Goal: Task Accomplishment & Management: Use online tool/utility

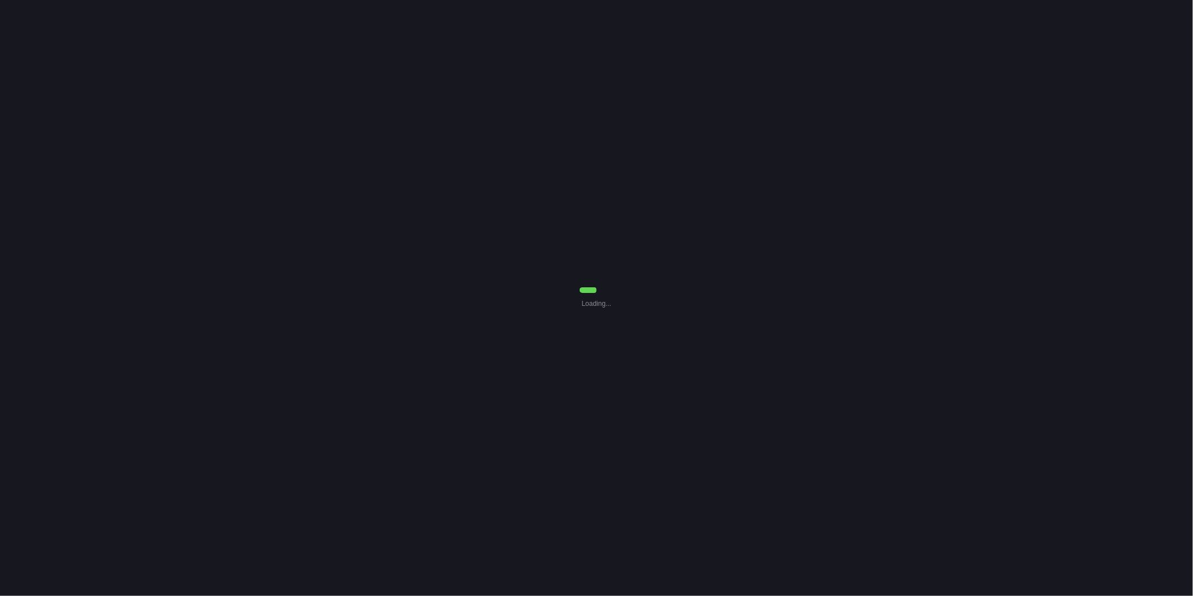
select select "30"
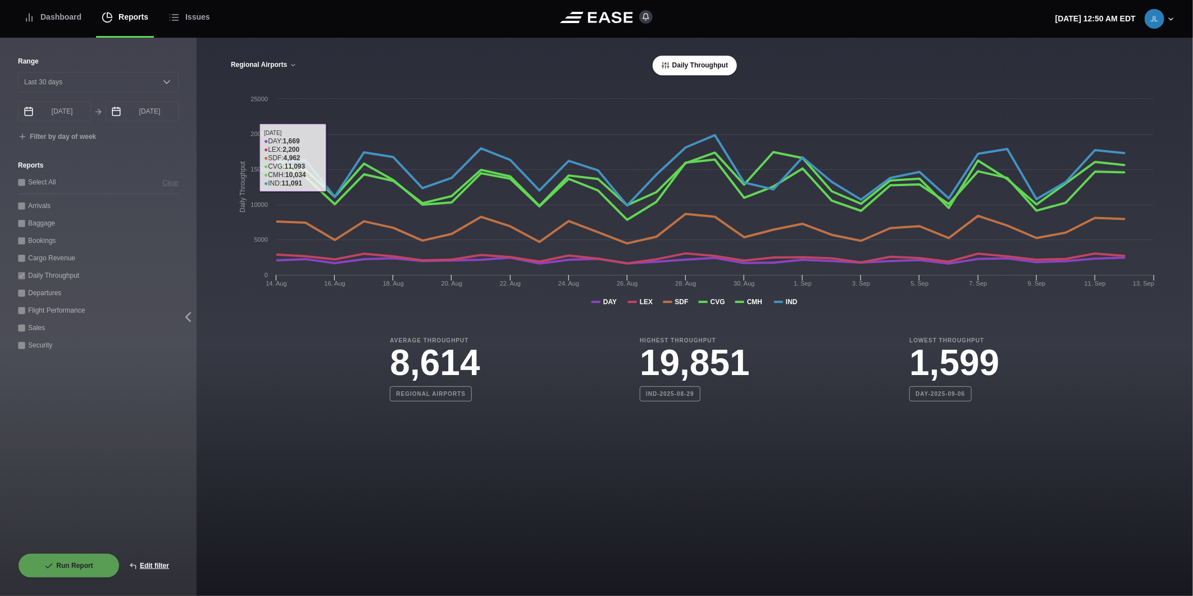
click at [287, 65] on button "Regional Airports" at bounding box center [263, 65] width 67 height 8
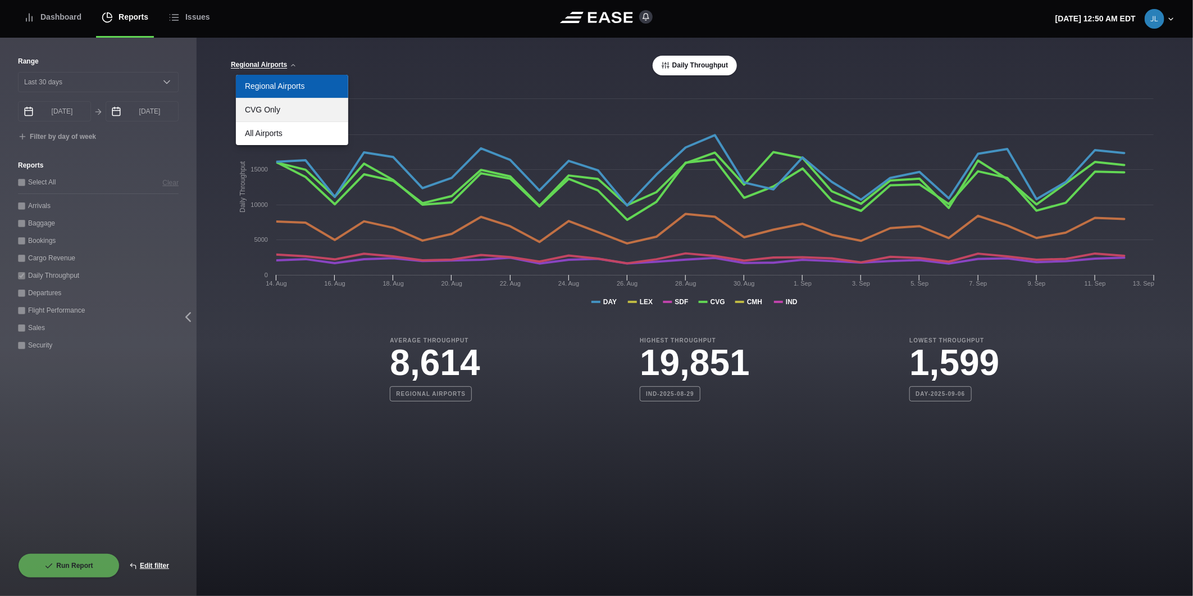
click at [274, 112] on link "CVG Only" at bounding box center [292, 109] width 112 height 23
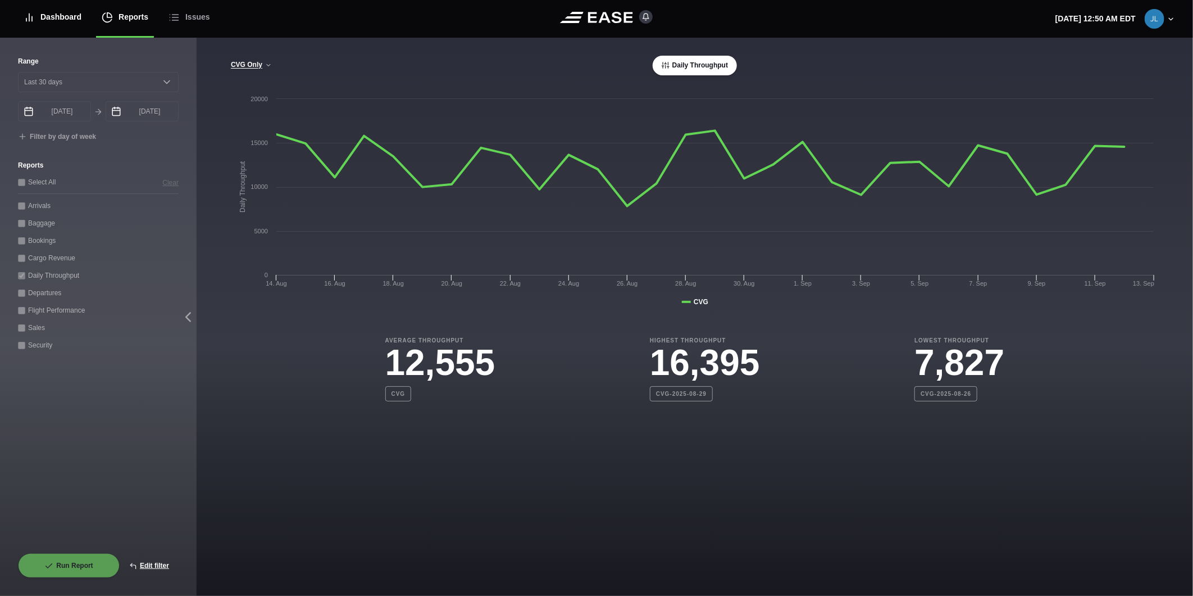
click at [63, 24] on div "Dashboard" at bounding box center [53, 17] width 58 height 38
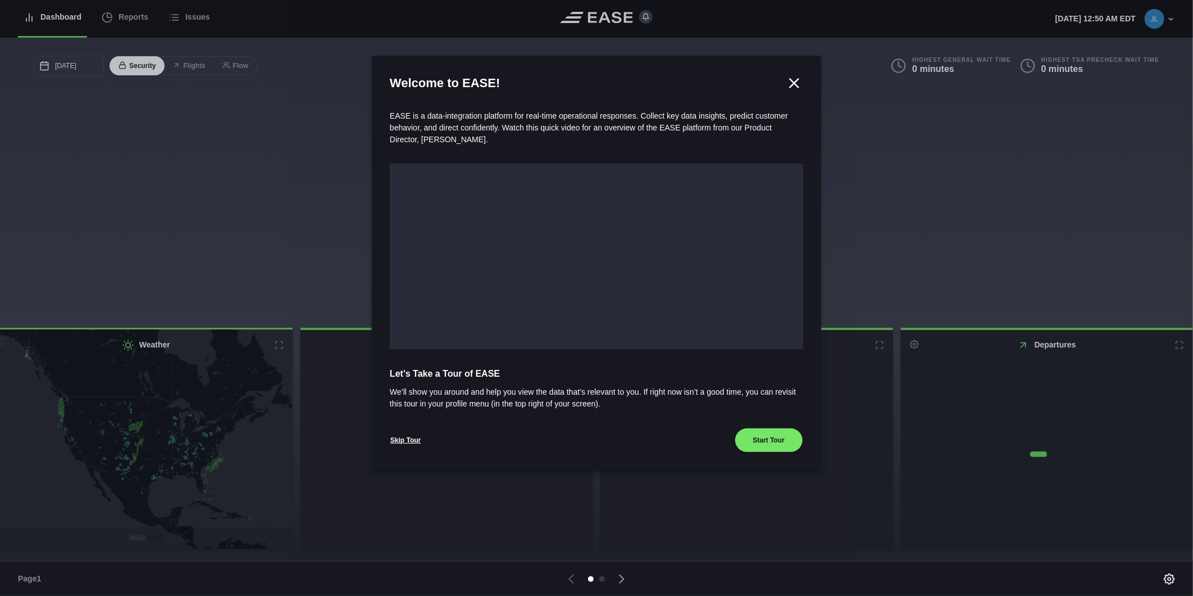
click at [131, 20] on div at bounding box center [596, 298] width 1193 height 596
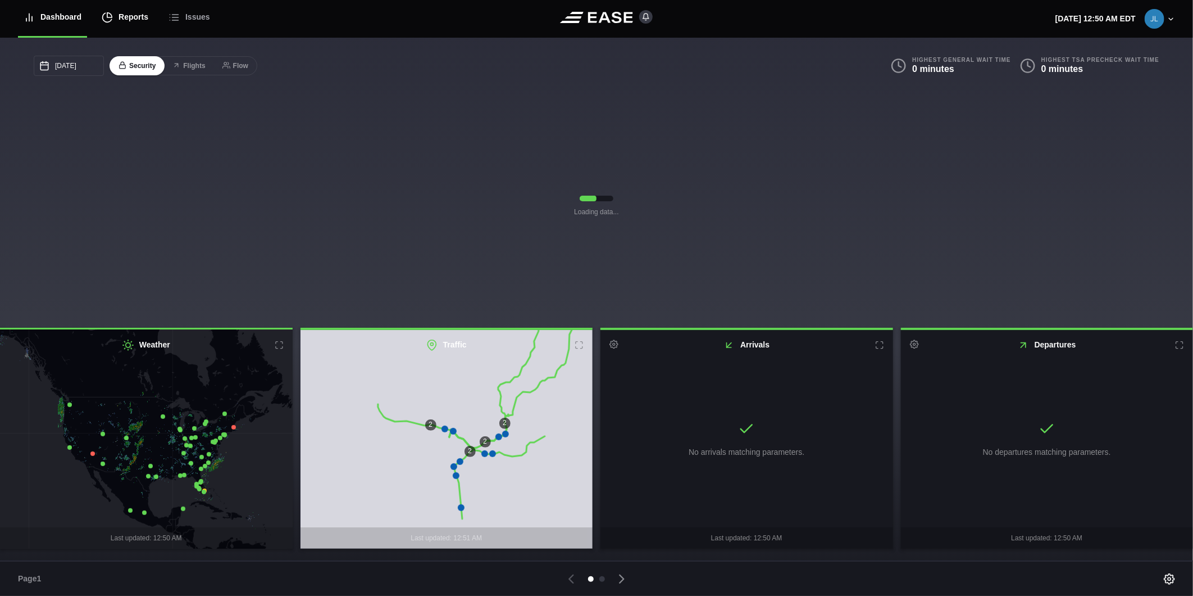
click at [131, 19] on div "Reports" at bounding box center [125, 17] width 47 height 38
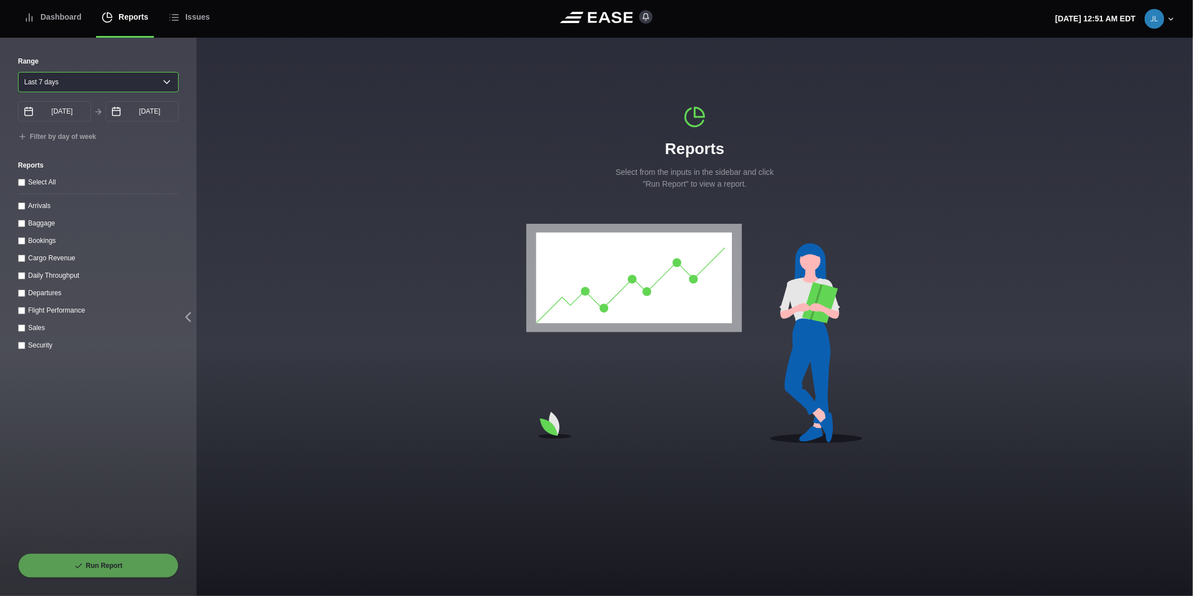
click at [103, 87] on select "Yesterday Last 7 days Last 14 days Last 30 days Last 6 weeks" at bounding box center [98, 82] width 161 height 20
select select "1"
click at [18, 72] on select "Yesterday Last 7 days Last 14 days Last 30 days Last 6 weeks" at bounding box center [98, 82] width 161 height 20
type input "09/13/2025"
click at [130, 116] on input "09/14/2025" at bounding box center [142, 111] width 73 height 20
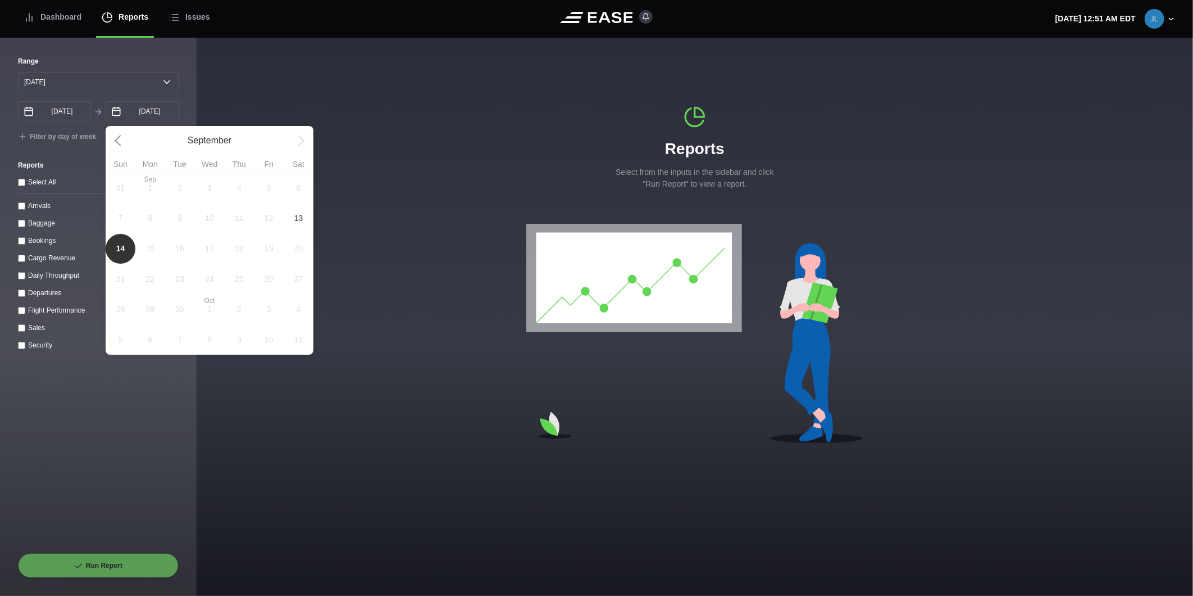
click at [291, 222] on span "13" at bounding box center [299, 218] width 30 height 30
type input "09/13/2025"
select select "0"
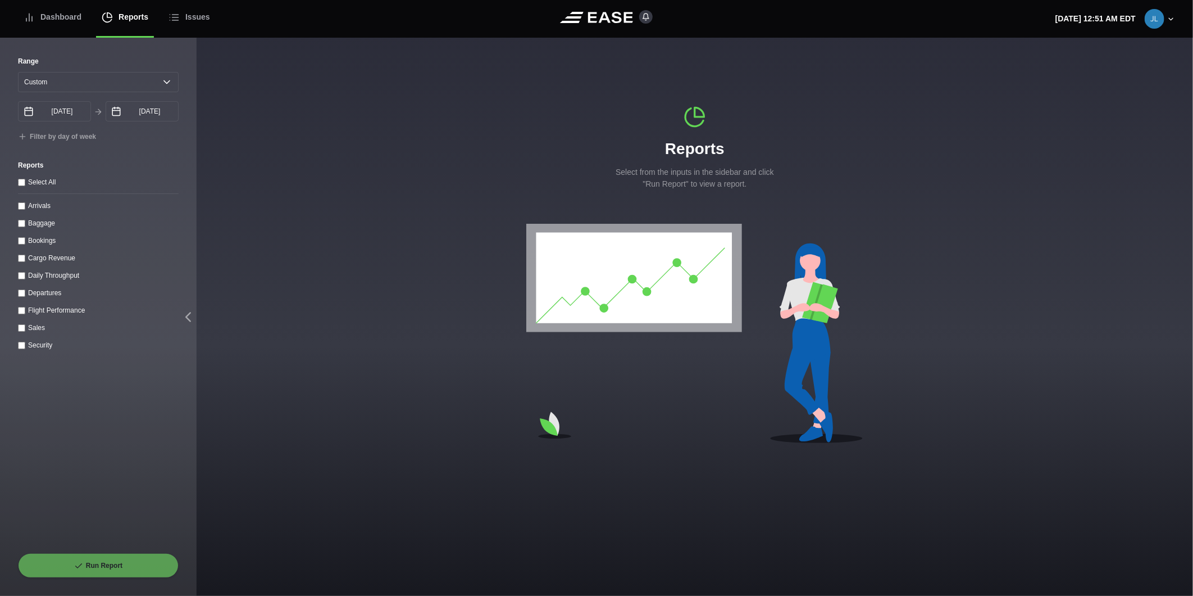
drag, startPoint x: 42, startPoint y: 210, endPoint x: 62, endPoint y: 235, distance: 31.9
click at [43, 210] on label "Arrivals" at bounding box center [39, 206] width 22 height 8
click at [25, 210] on input "Arrivals" at bounding box center [21, 205] width 7 height 7
checkbox input "true"
click at [74, 571] on button "Run Report" at bounding box center [98, 565] width 161 height 25
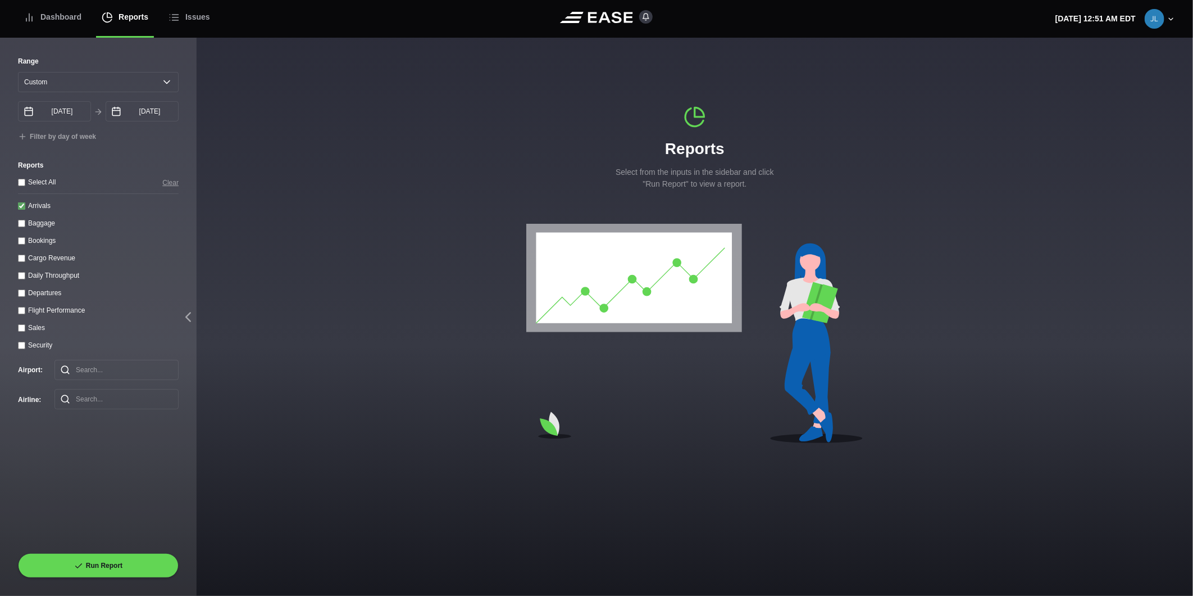
select select "0"
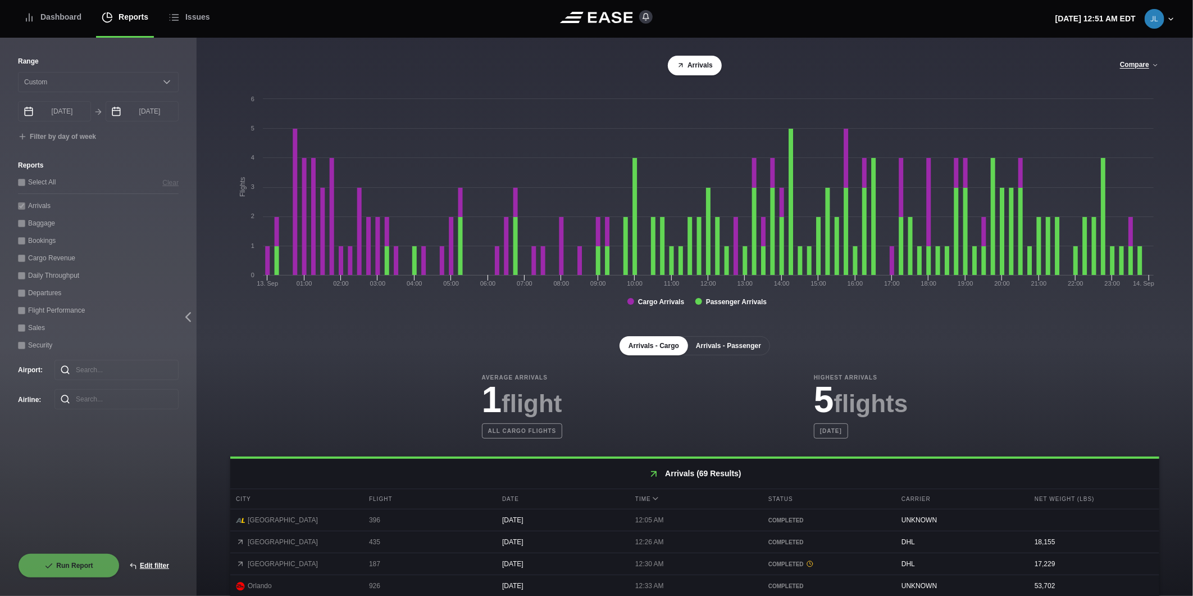
click at [744, 349] on button "Arrivals - Passenger" at bounding box center [728, 345] width 83 height 19
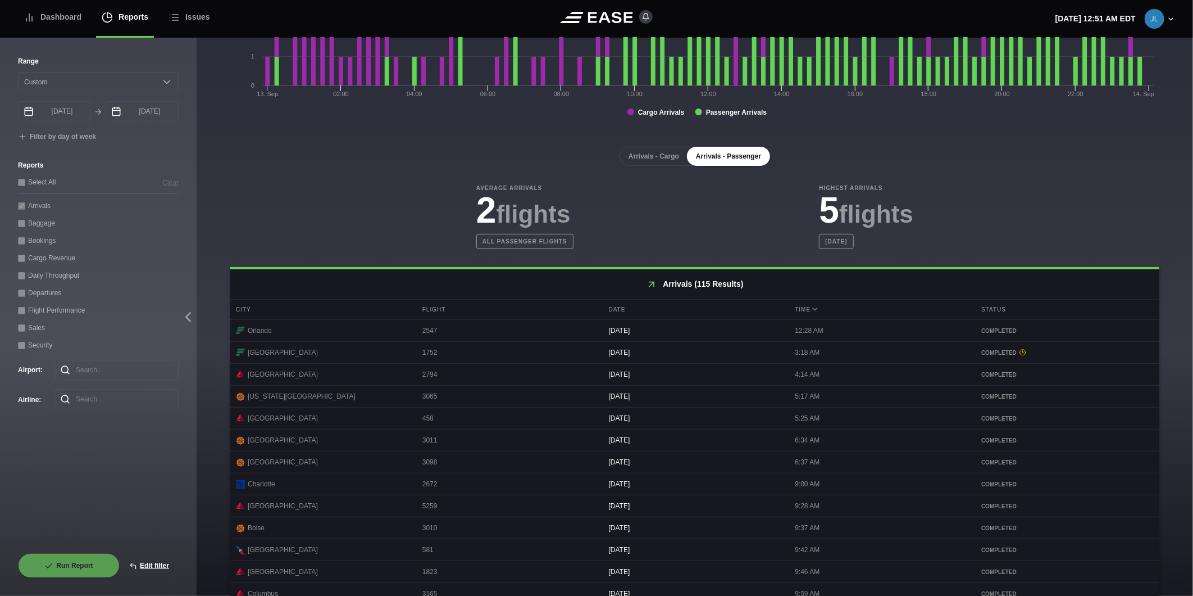
scroll to position [394, 0]
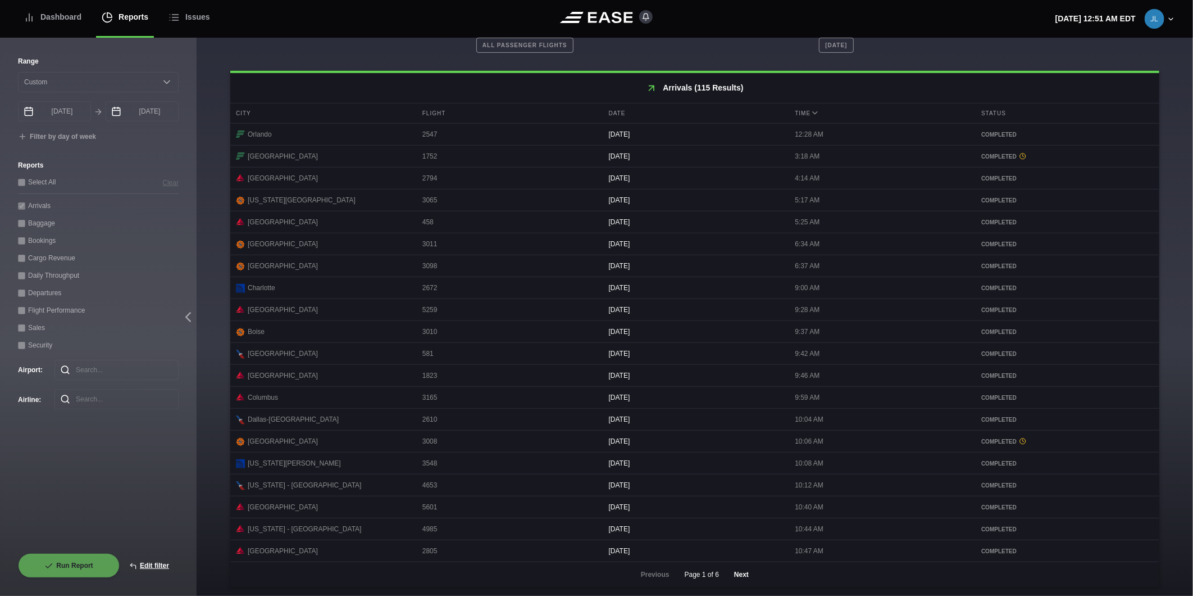
click at [738, 576] on button "Next" at bounding box center [742, 574] width 34 height 25
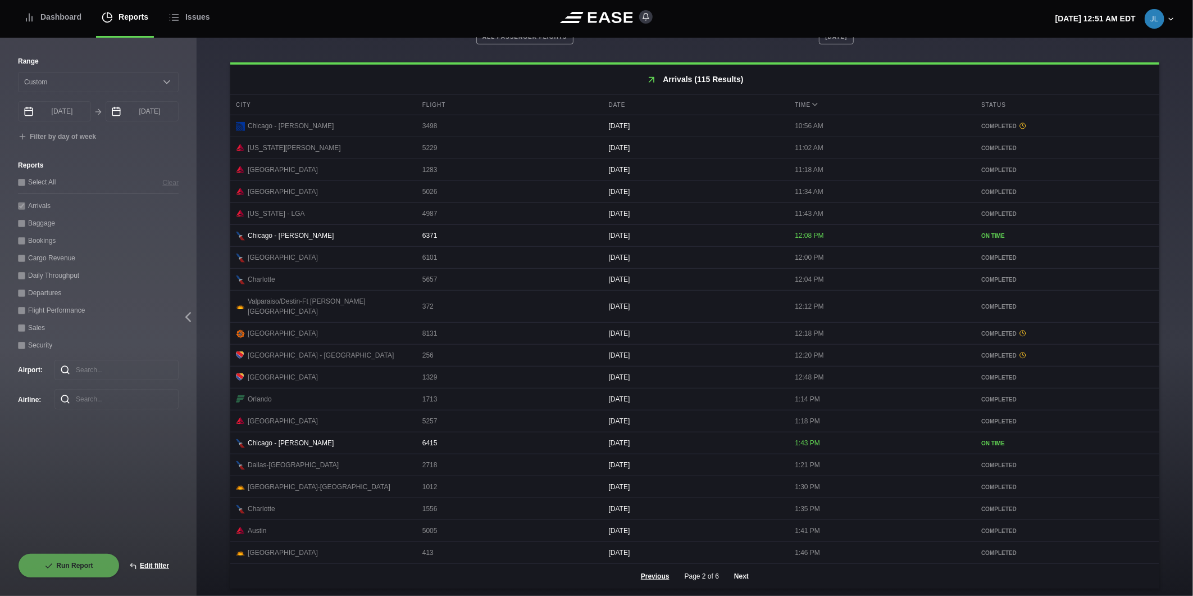
click at [733, 571] on button "Next" at bounding box center [742, 576] width 34 height 25
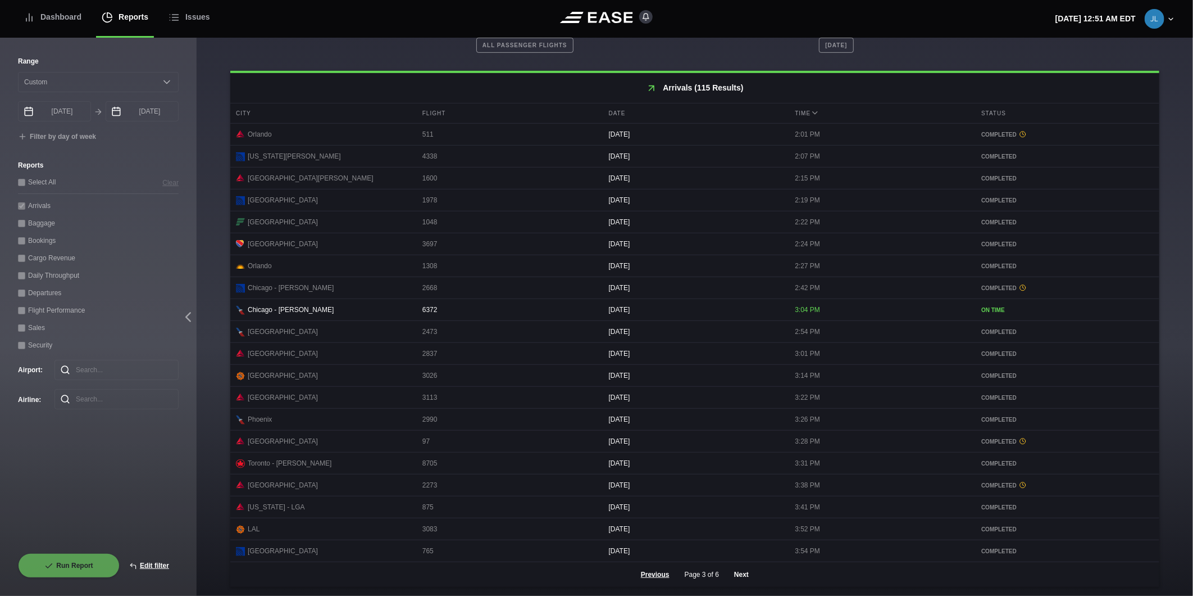
click at [728, 575] on button "Next" at bounding box center [742, 574] width 34 height 25
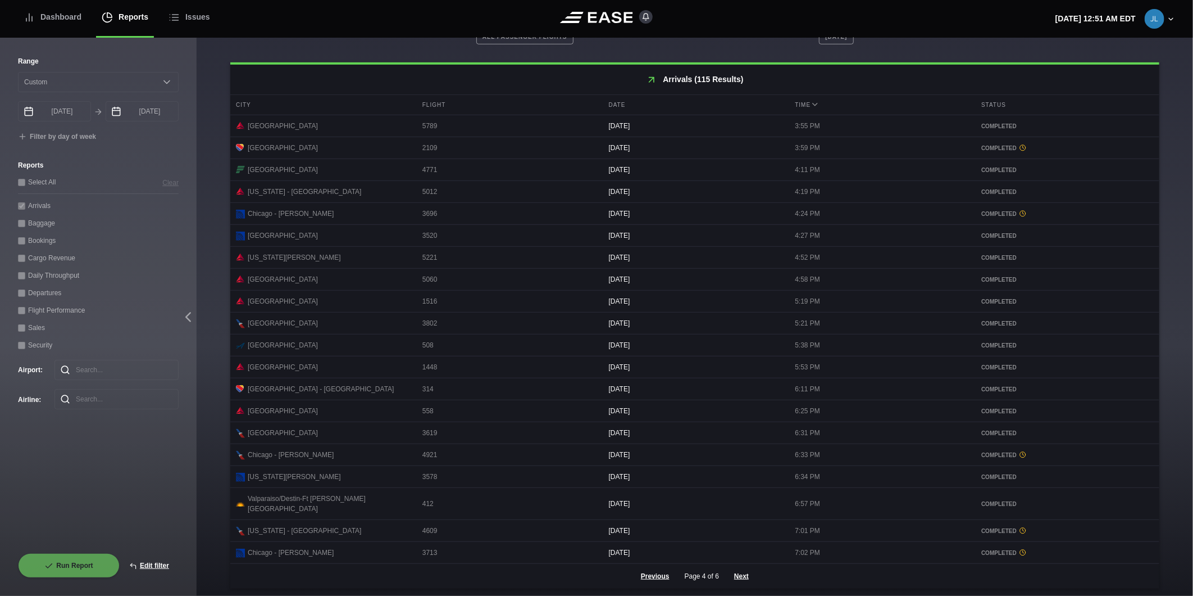
click at [1020, 216] on circle at bounding box center [1023, 214] width 6 height 6
click at [743, 571] on button "Next" at bounding box center [742, 576] width 34 height 25
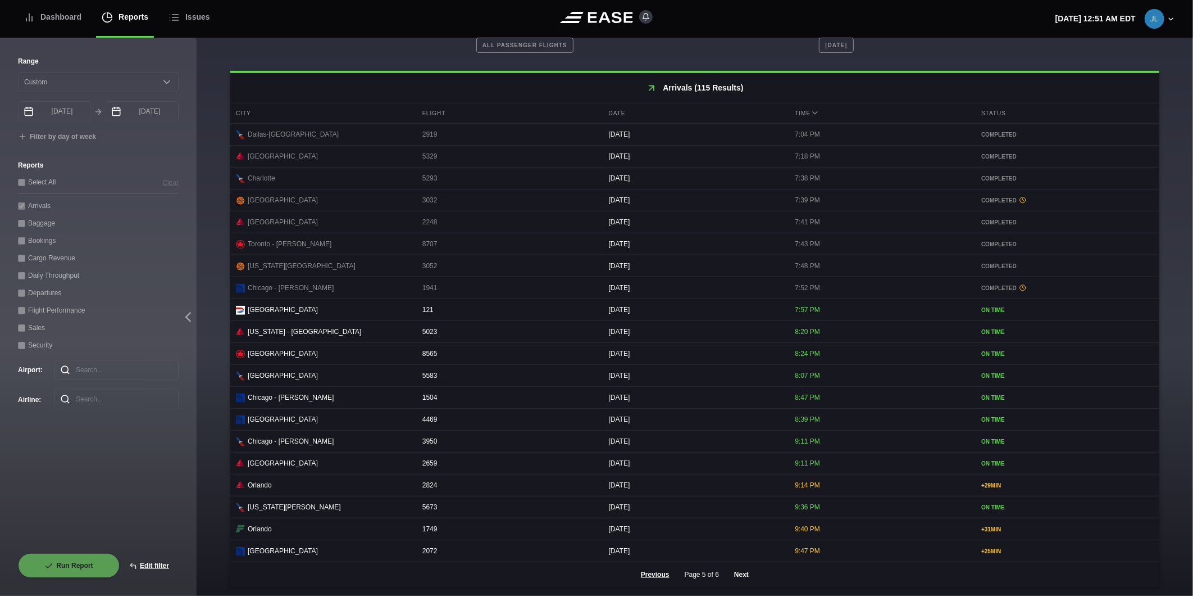
click at [745, 575] on button "Next" at bounding box center [742, 574] width 34 height 25
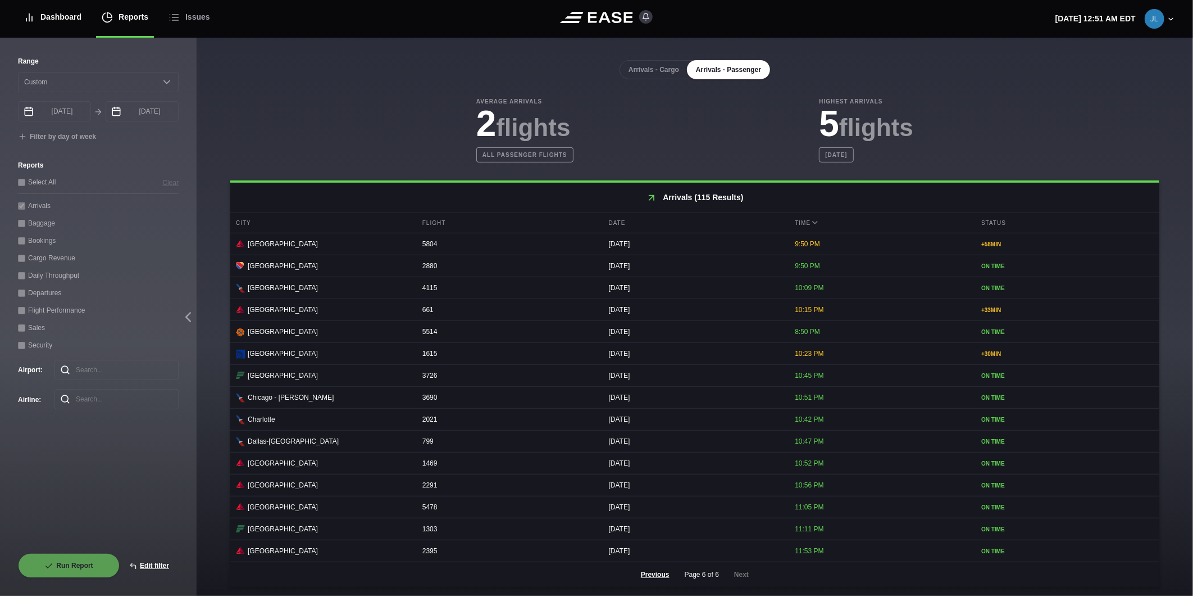
click at [51, 26] on div "Dashboard" at bounding box center [53, 17] width 58 height 38
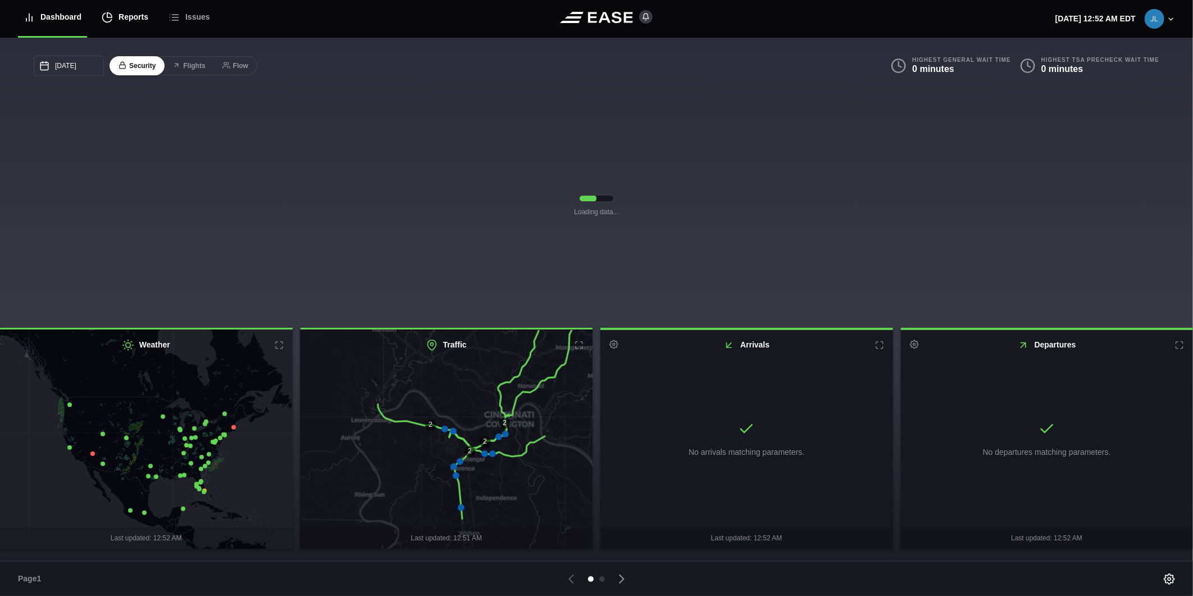
click at [124, 17] on div "Reports" at bounding box center [125, 17] width 47 height 38
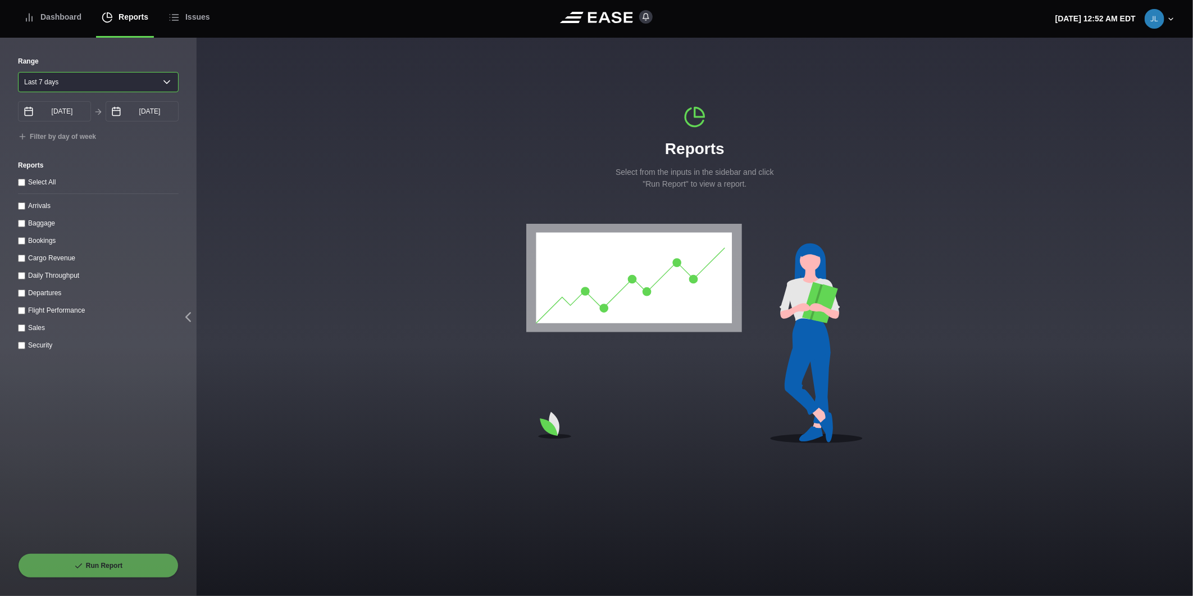
click at [65, 84] on select "Yesterday Last 7 days Last 14 days Last 30 days Last 6 weeks" at bounding box center [98, 82] width 161 height 20
select select "1"
click at [18, 72] on select "Yesterday Last 7 days Last 14 days Last 30 days Last 6 weeks" at bounding box center [98, 82] width 161 height 20
type input "09/13/2025"
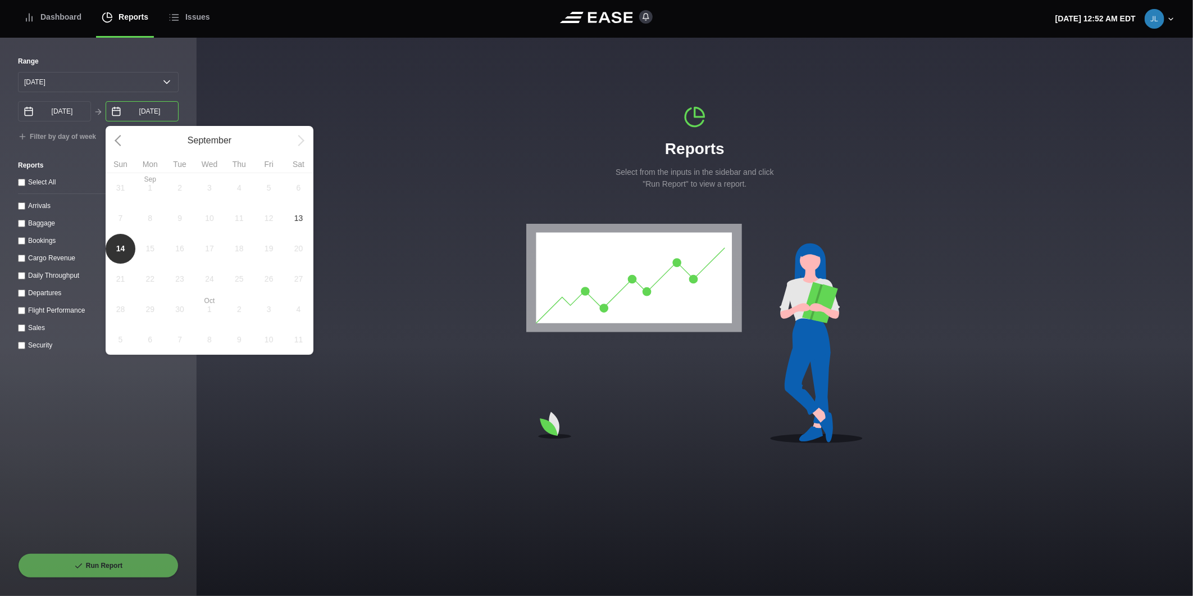
drag, startPoint x: 137, startPoint y: 115, endPoint x: 144, endPoint y: 120, distance: 8.6
click at [138, 115] on input "09/14/2025" at bounding box center [142, 111] width 73 height 20
drag, startPoint x: 297, startPoint y: 222, endPoint x: 182, endPoint y: 239, distance: 115.9
click at [289, 225] on span "13" at bounding box center [299, 218] width 30 height 30
type input "09/13/2025"
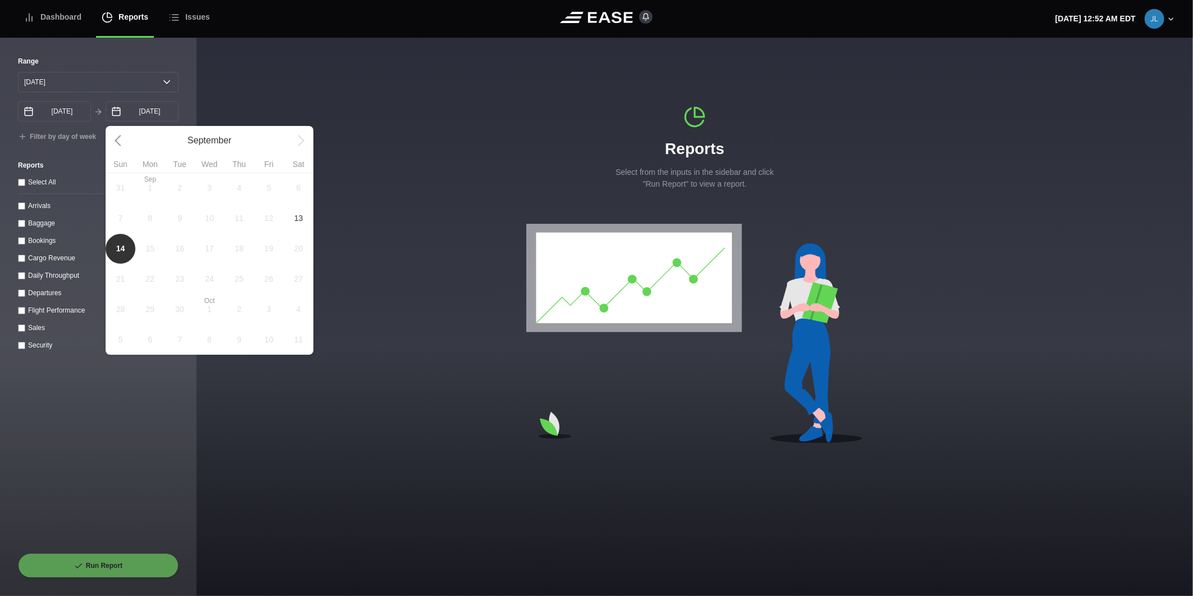
select select "0"
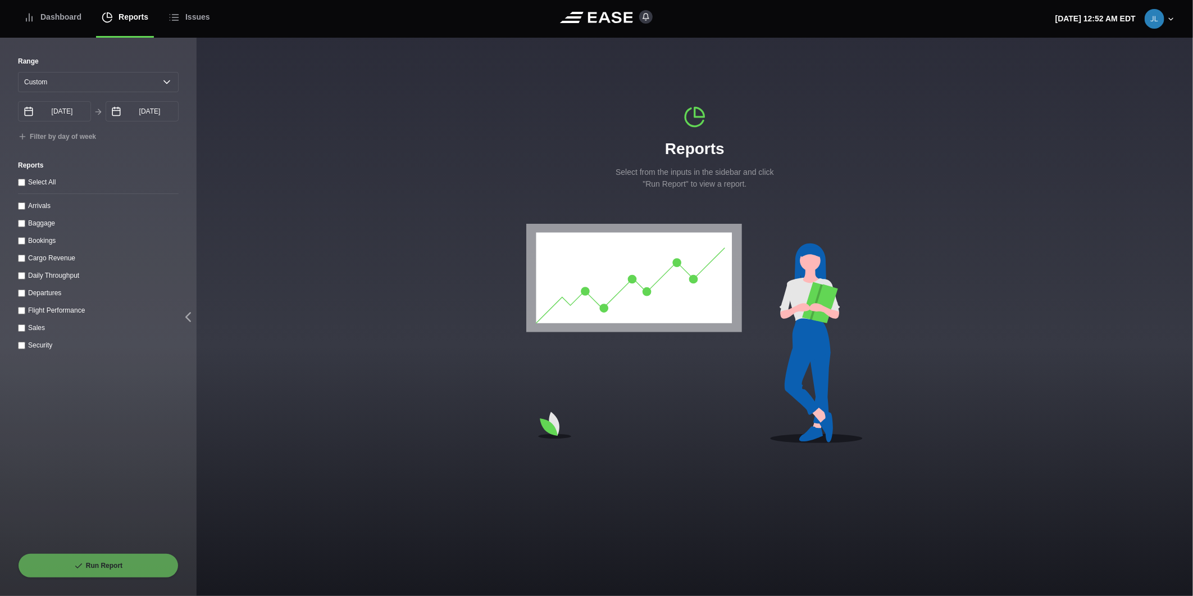
drag, startPoint x: 49, startPoint y: 296, endPoint x: 57, endPoint y: 354, distance: 59.0
click at [49, 295] on label "Departures" at bounding box center [44, 293] width 33 height 8
click at [25, 295] on input "Departures" at bounding box center [21, 292] width 7 height 7
checkbox input "true"
click at [103, 563] on button "Run Report" at bounding box center [98, 565] width 161 height 25
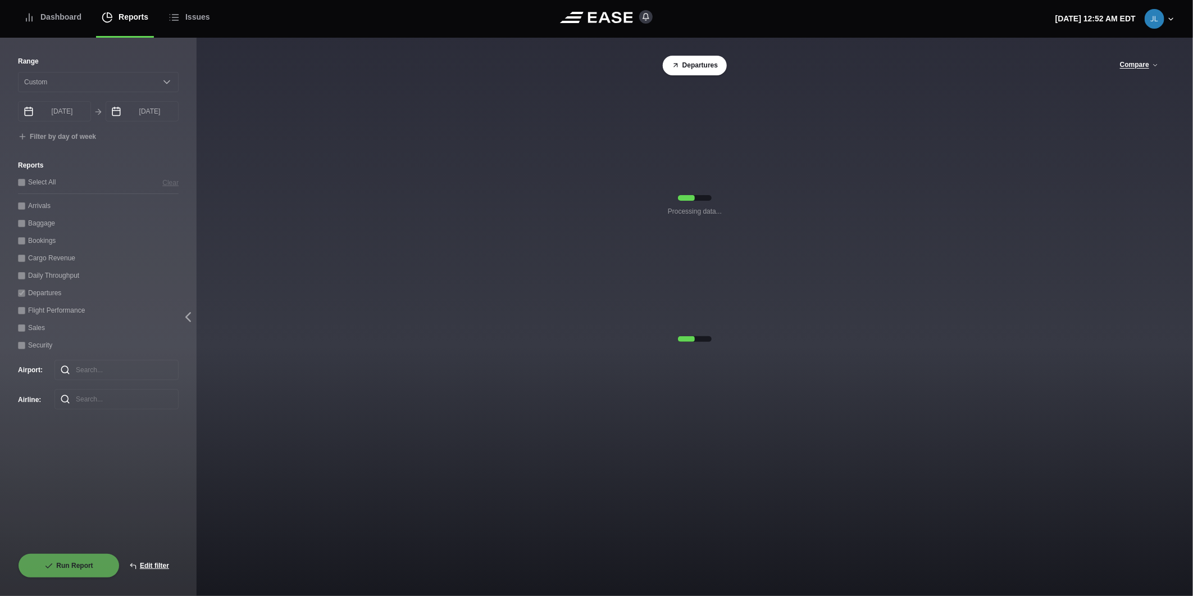
select select "0"
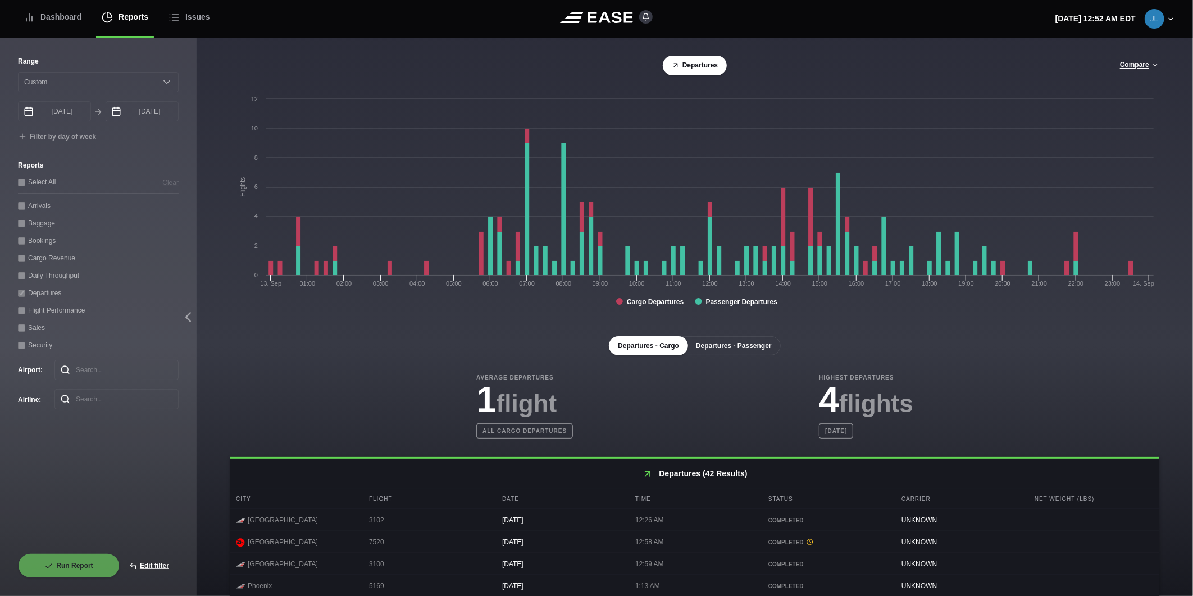
click at [724, 351] on button "Departures - Passenger" at bounding box center [734, 345] width 94 height 19
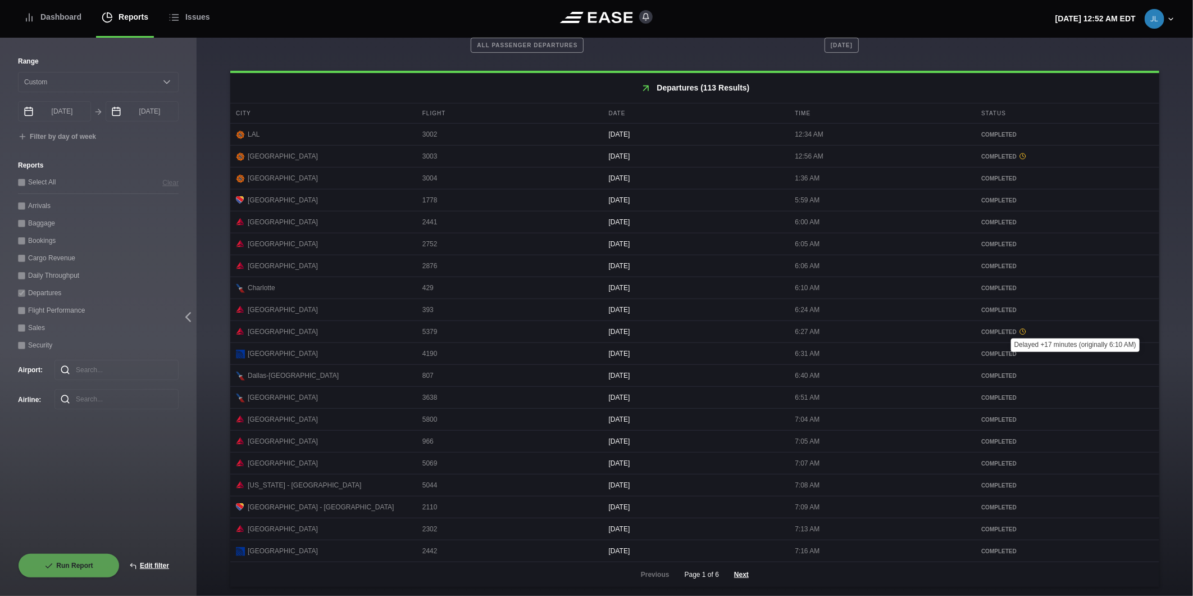
scroll to position [394, 0]
drag, startPoint x: 732, startPoint y: 576, endPoint x: 749, endPoint y: 562, distance: 22.4
click at [732, 575] on button "Next" at bounding box center [742, 574] width 34 height 25
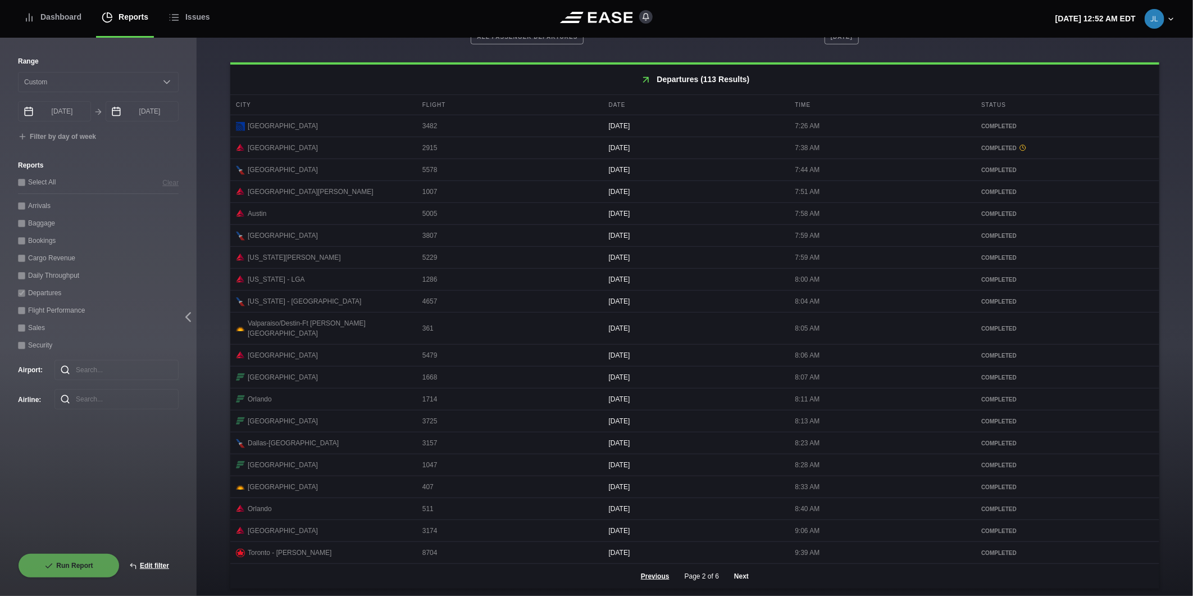
click at [737, 573] on button "Next" at bounding box center [742, 576] width 34 height 25
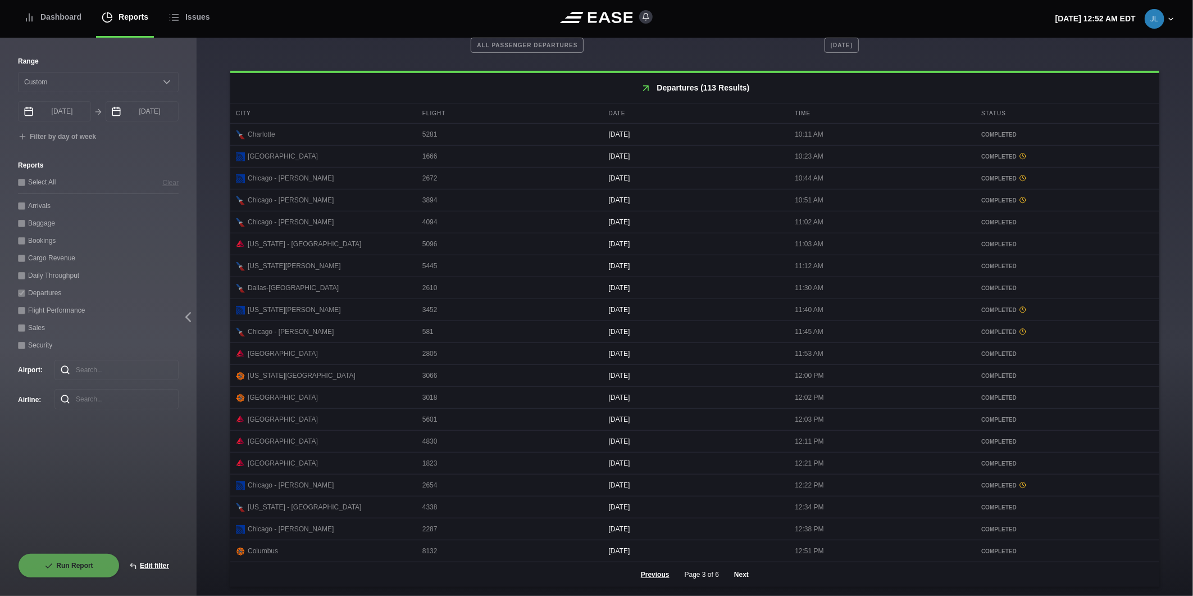
drag, startPoint x: 742, startPoint y: 576, endPoint x: 796, endPoint y: 564, distance: 54.7
click at [742, 575] on button "Next" at bounding box center [742, 574] width 34 height 25
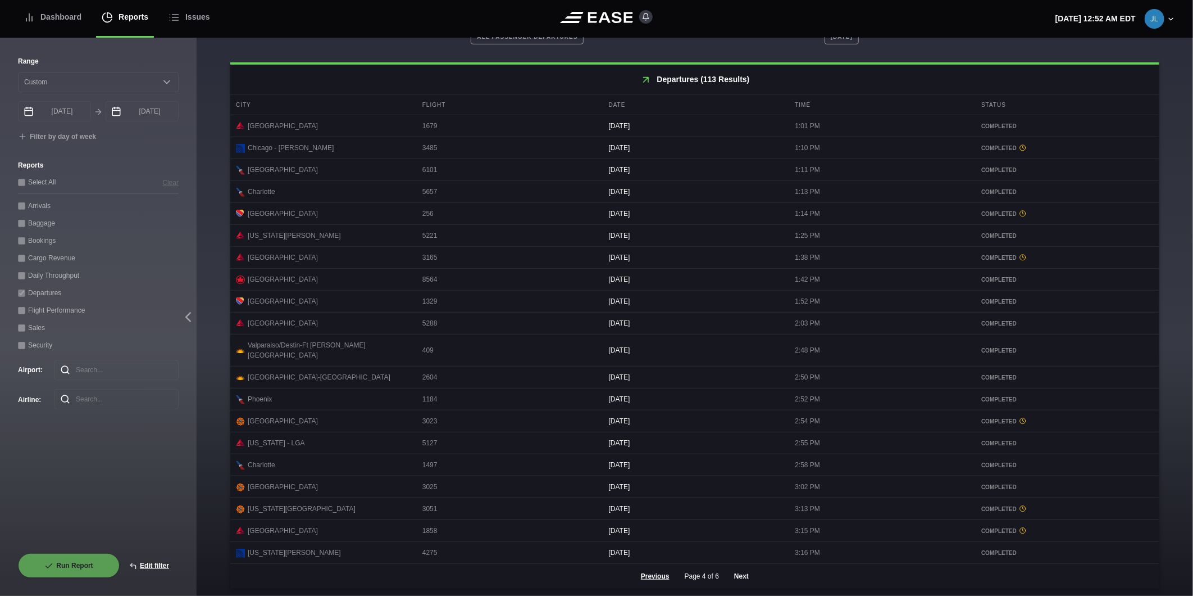
click at [737, 571] on button "Next" at bounding box center [742, 576] width 34 height 25
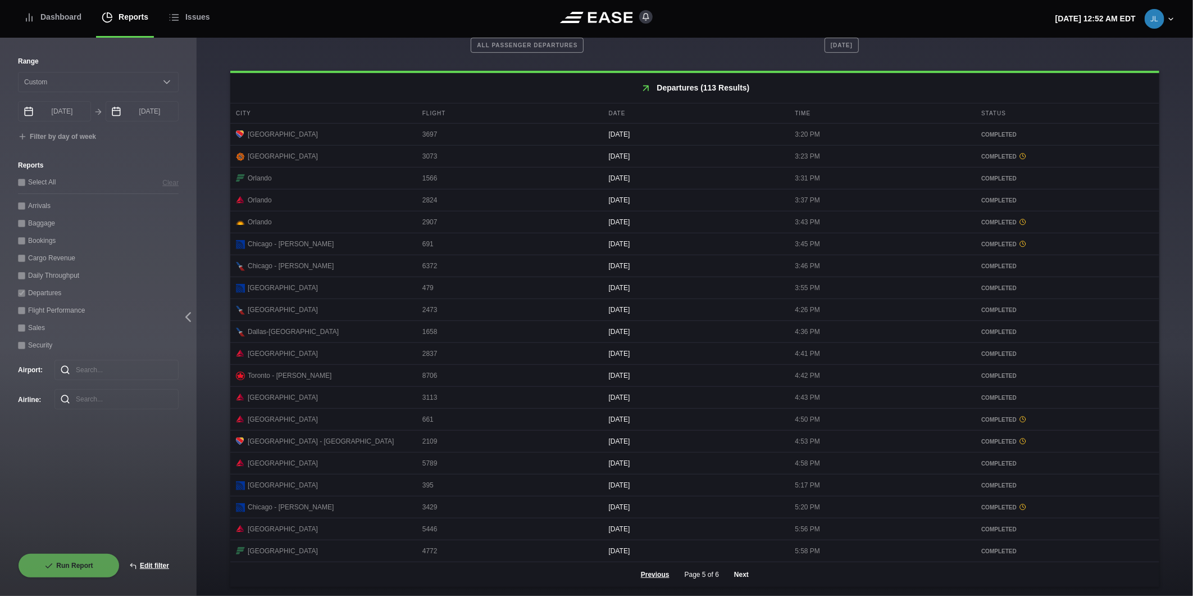
click at [743, 573] on button "Next" at bounding box center [742, 574] width 34 height 25
